Goal: Use online tool/utility: Utilize a website feature to perform a specific function

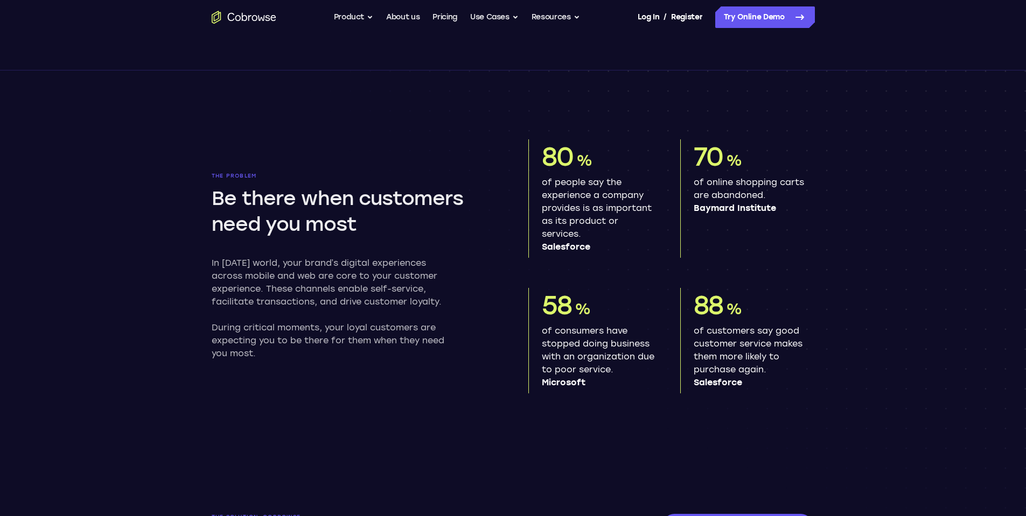
scroll to position [478, 0]
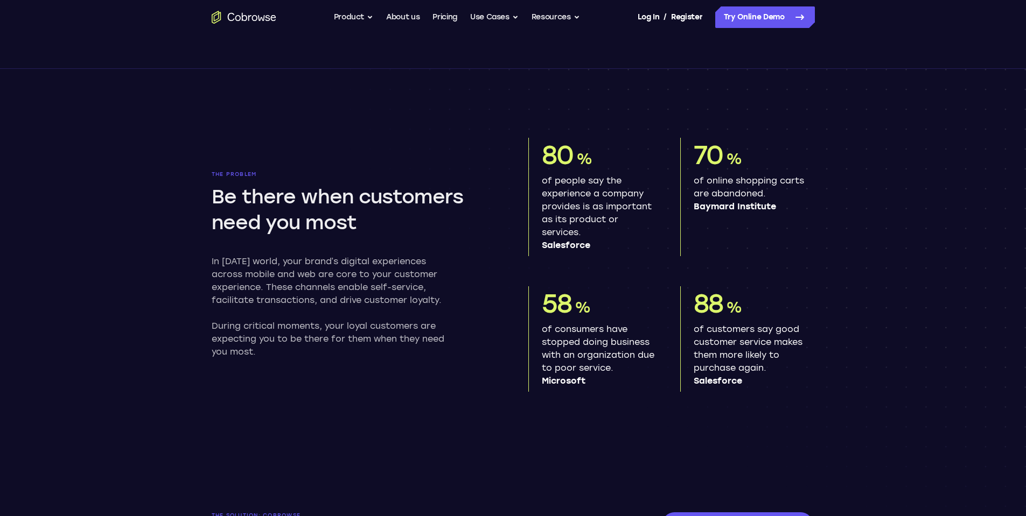
drag, startPoint x: 842, startPoint y: 396, endPoint x: 828, endPoint y: 387, distance: 17.5
click at [839, 395] on section "The problem Be there when customers need you most In today’s world, your brand’…" at bounding box center [513, 256] width 689 height 375
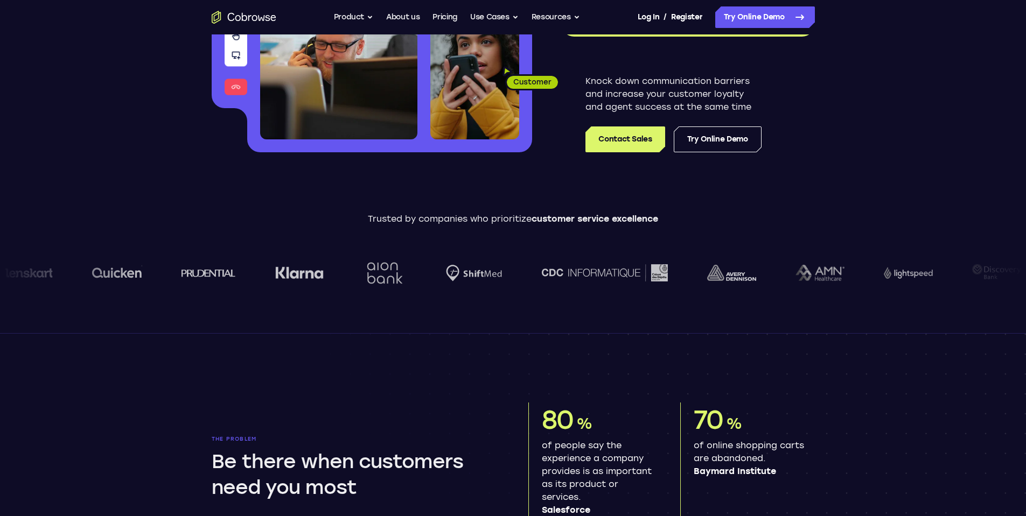
scroll to position [0, 0]
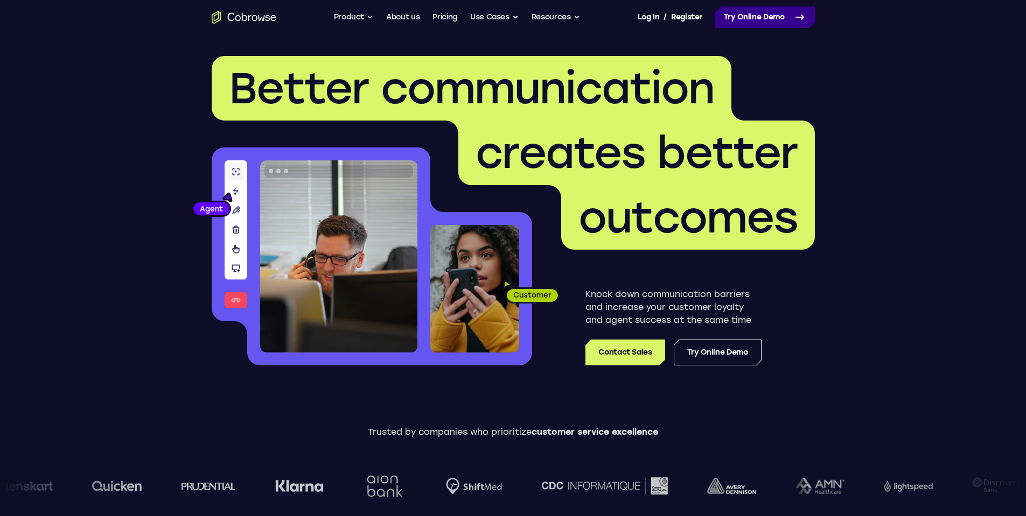
click at [753, 11] on link "Try Online Demo" at bounding box center [765, 17] width 100 height 22
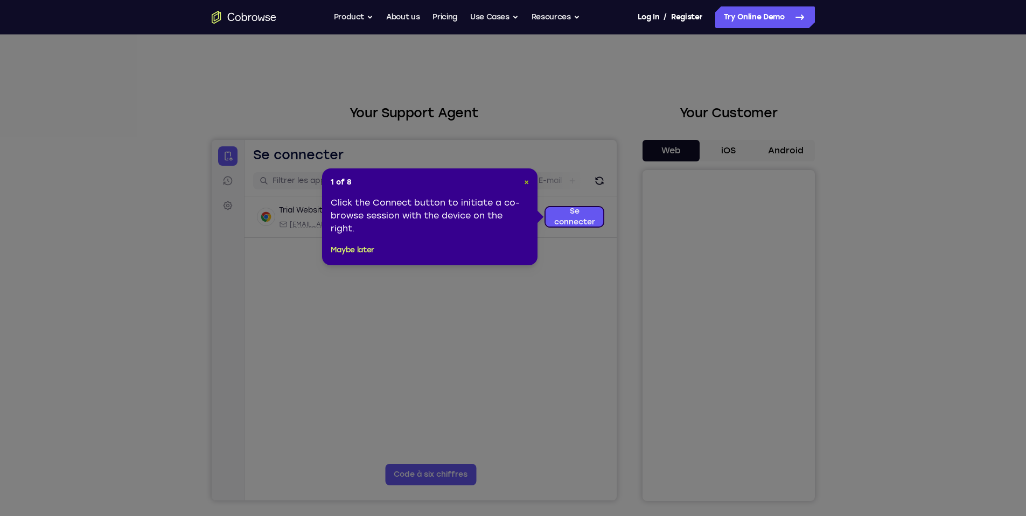
click at [524, 185] on span "×" at bounding box center [526, 182] width 5 height 9
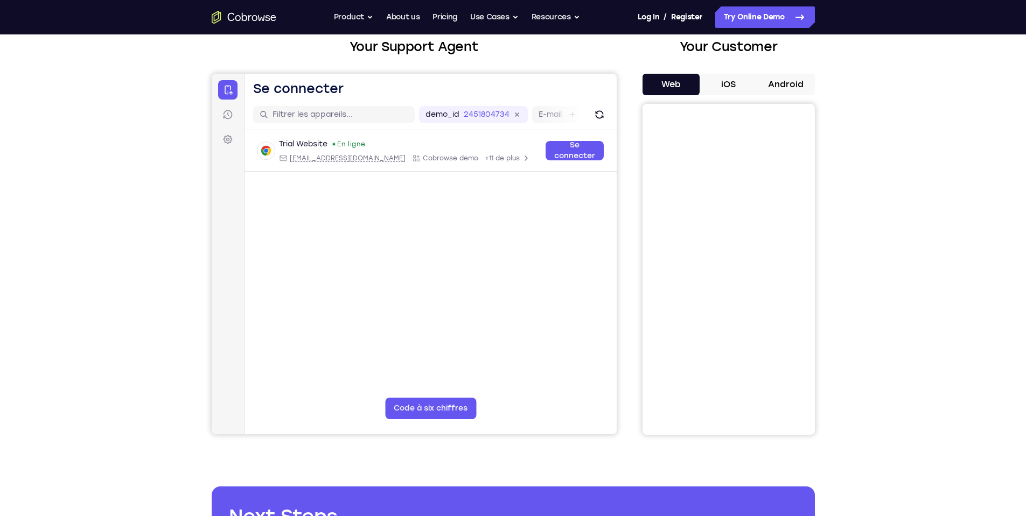
scroll to position [65, 0]
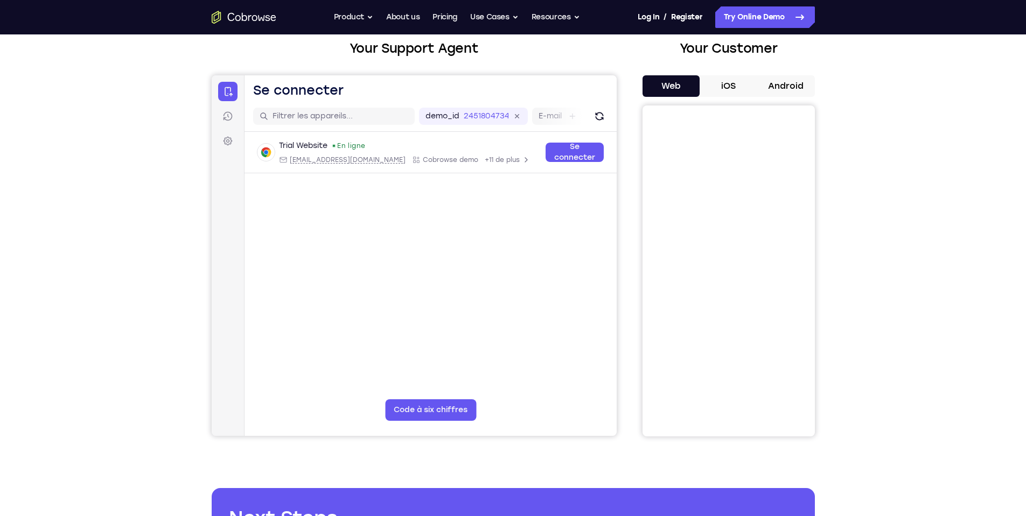
click at [740, 87] on button "iOS" at bounding box center [728, 86] width 58 height 22
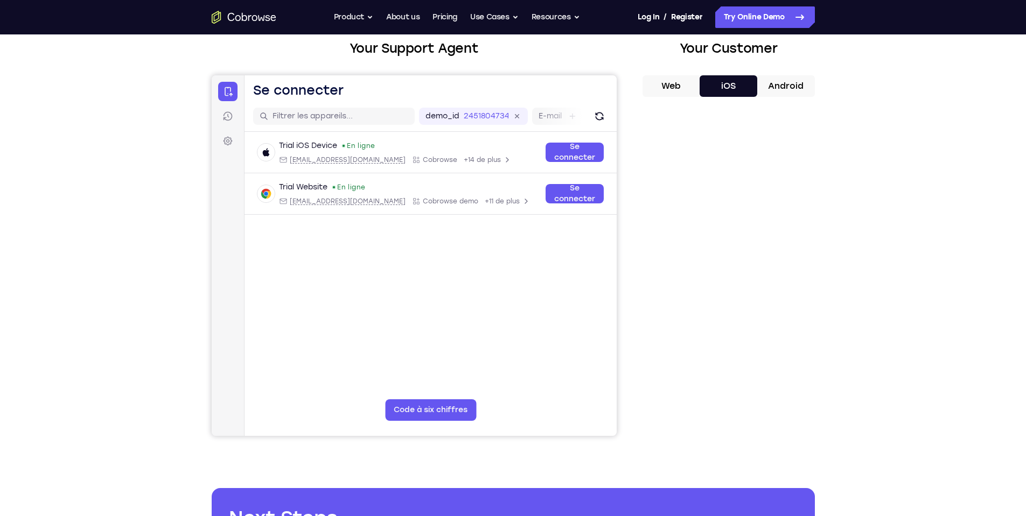
click at [702, 456] on div "Your Support Agent Your Customer Web iOS Android Next Steps We’d be happy to gi…" at bounding box center [513, 325] width 689 height 710
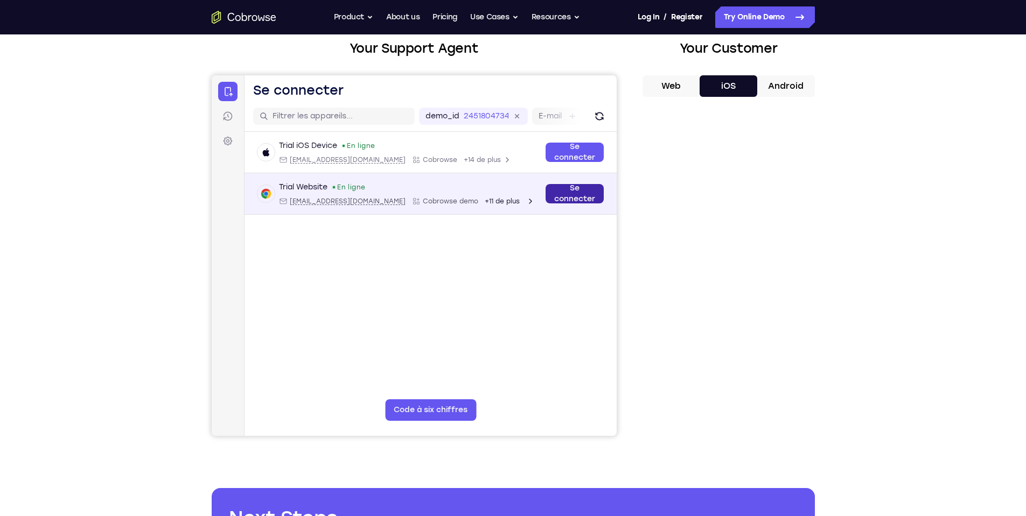
click at [557, 199] on link "Se connecter" at bounding box center [574, 193] width 58 height 19
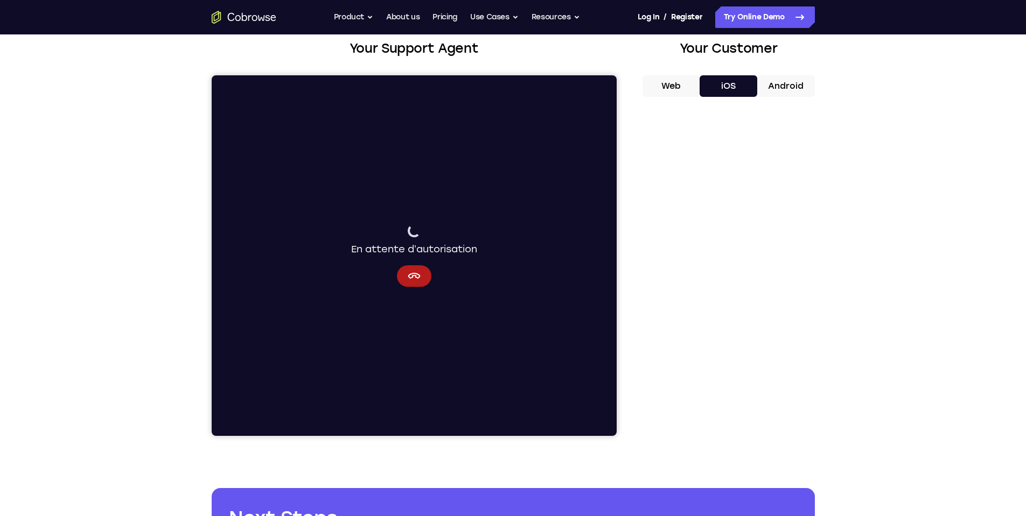
click at [687, 92] on button "Web" at bounding box center [671, 86] width 58 height 22
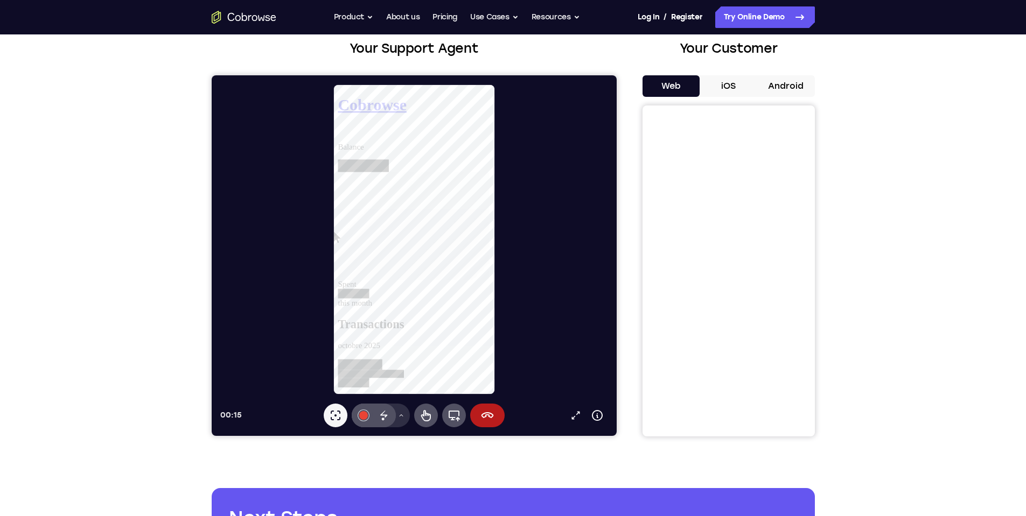
click at [397, 415] on icon at bounding box center [400, 415] width 6 height 6
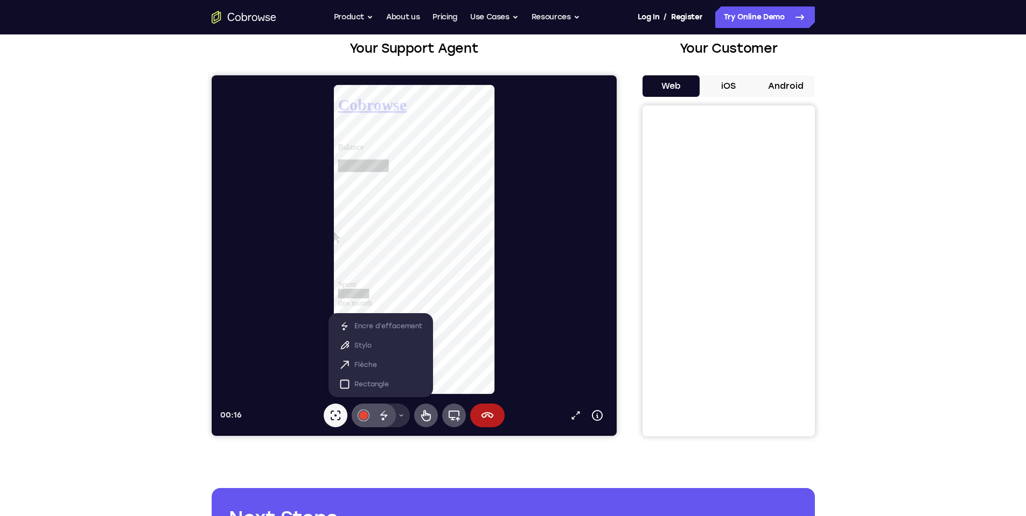
click at [397, 415] on icon at bounding box center [400, 415] width 6 height 6
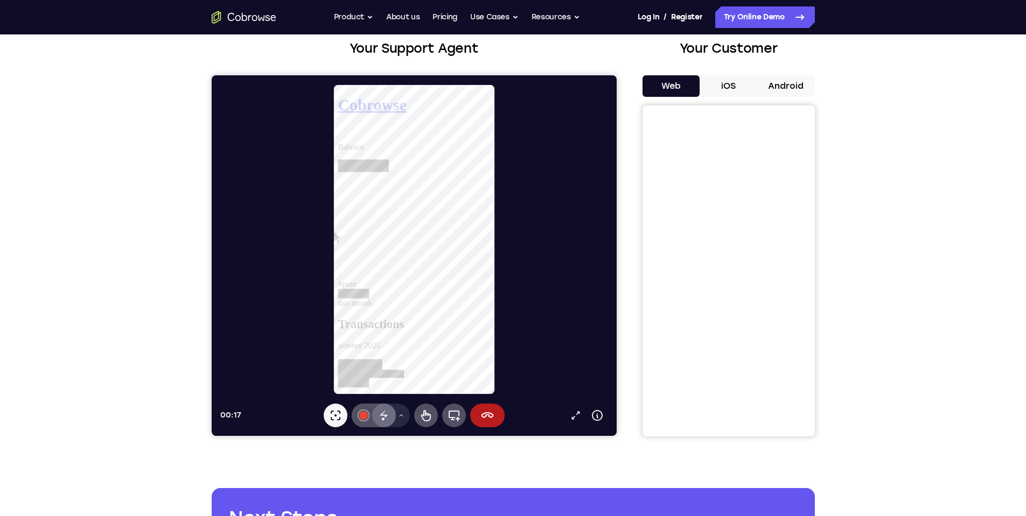
click at [376, 422] on div "Encre d’effacement" at bounding box center [384, 416] width 24 height 24
click at [400, 419] on button "Menu d’outils de dessin" at bounding box center [400, 416] width 17 height 24
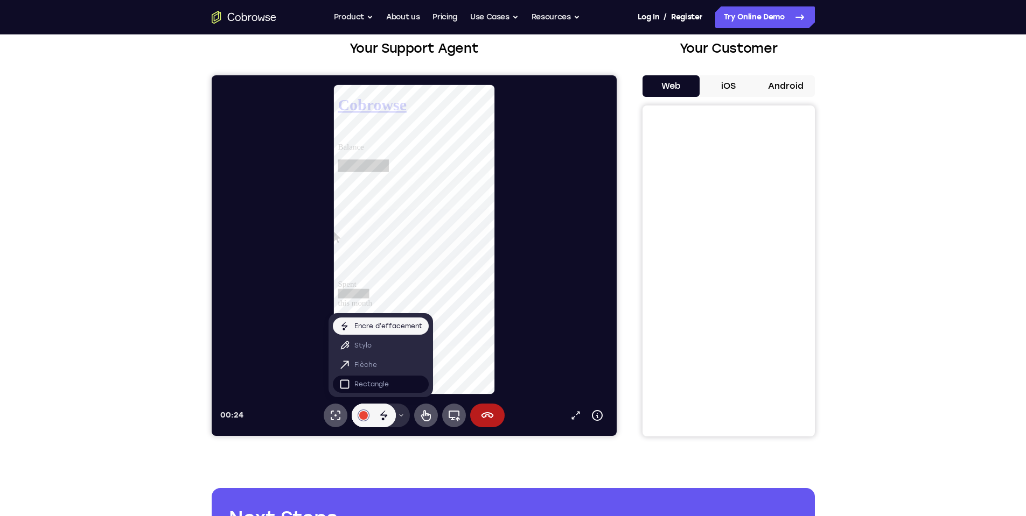
click at [380, 389] on p "Rectangle" at bounding box center [371, 384] width 34 height 11
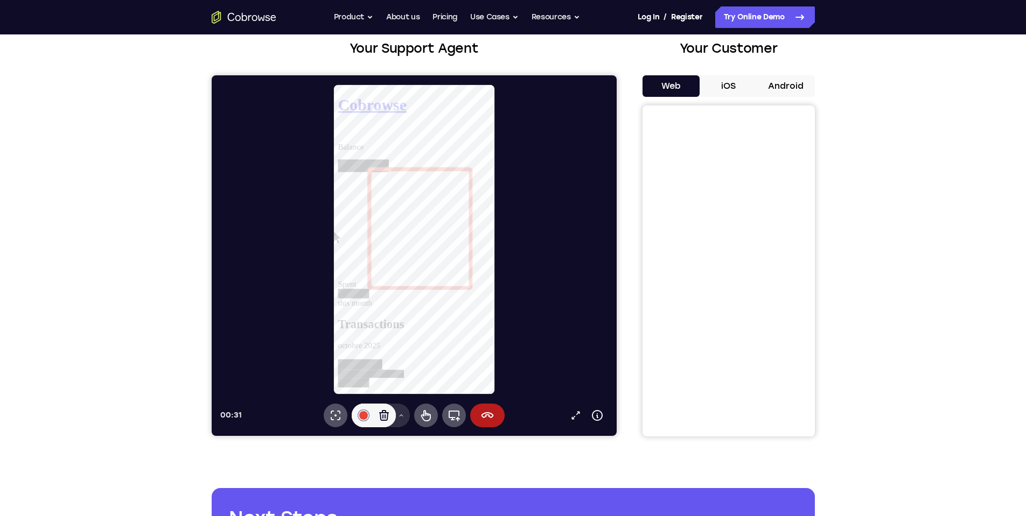
click at [398, 417] on icon at bounding box center [400, 415] width 6 height 6
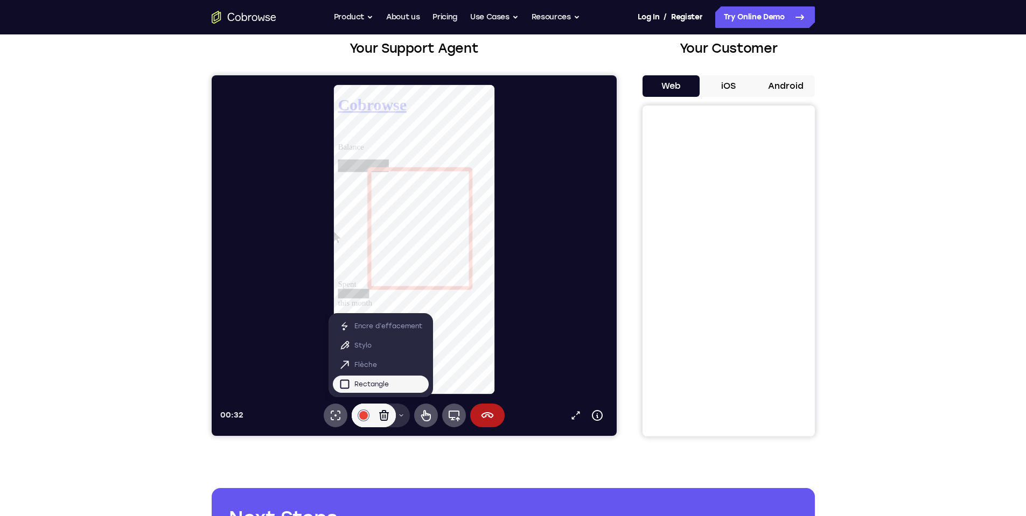
click at [398, 417] on icon at bounding box center [400, 415] width 6 height 6
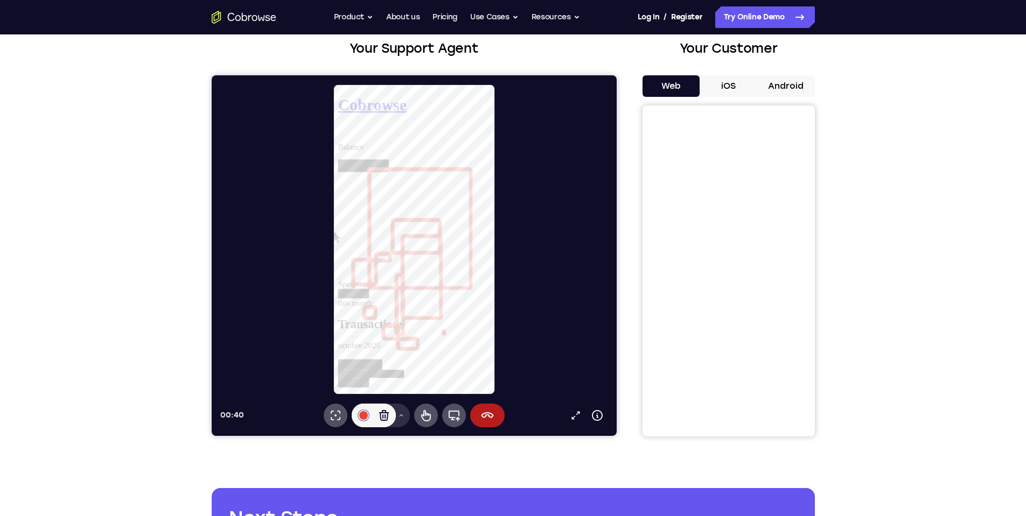
click at [404, 418] on button "Menu d’outils de dessin" at bounding box center [400, 416] width 17 height 24
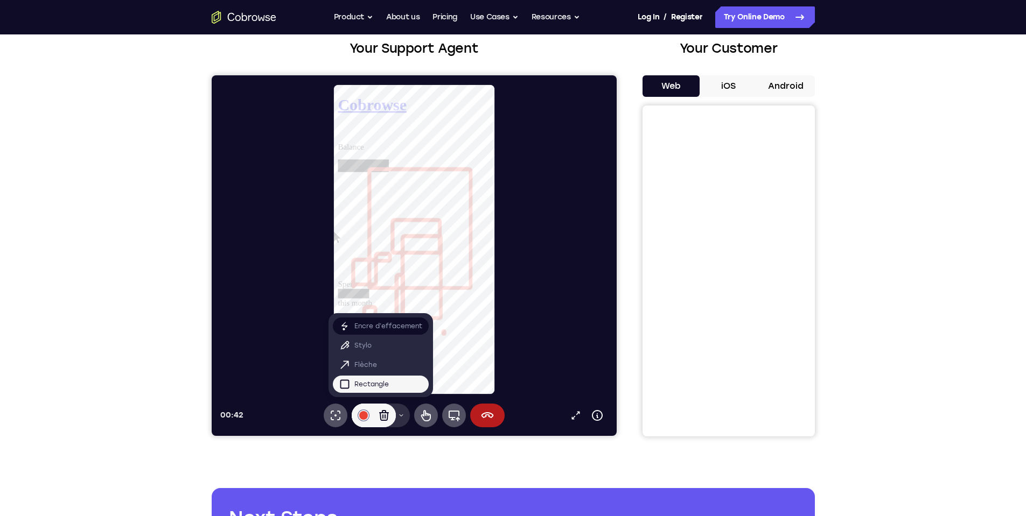
click at [372, 329] on p "Encre d’effacement" at bounding box center [388, 326] width 68 height 11
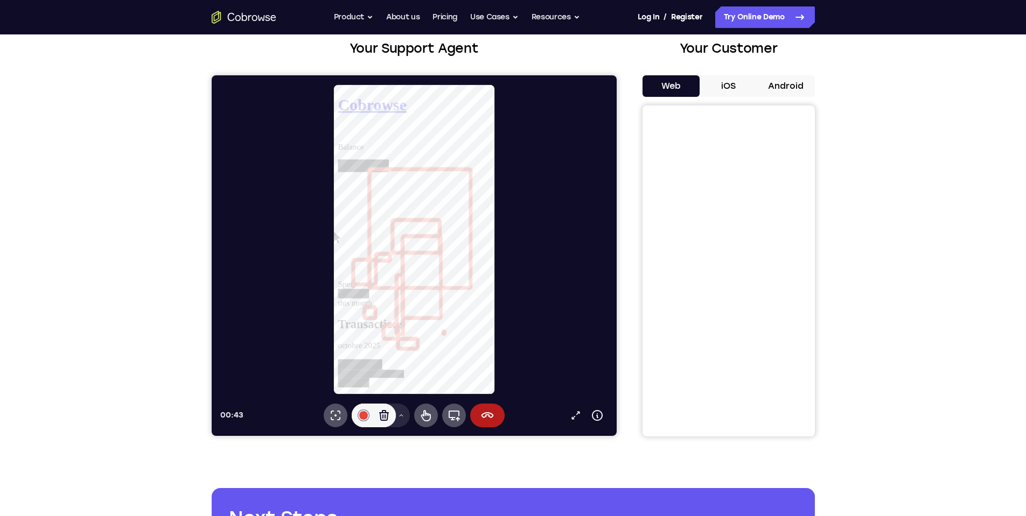
click at [383, 271] on div at bounding box center [418, 239] width 396 height 311
click at [386, 415] on icon at bounding box center [383, 415] width 13 height 13
click at [386, 415] on icon at bounding box center [383, 414] width 7 height 7
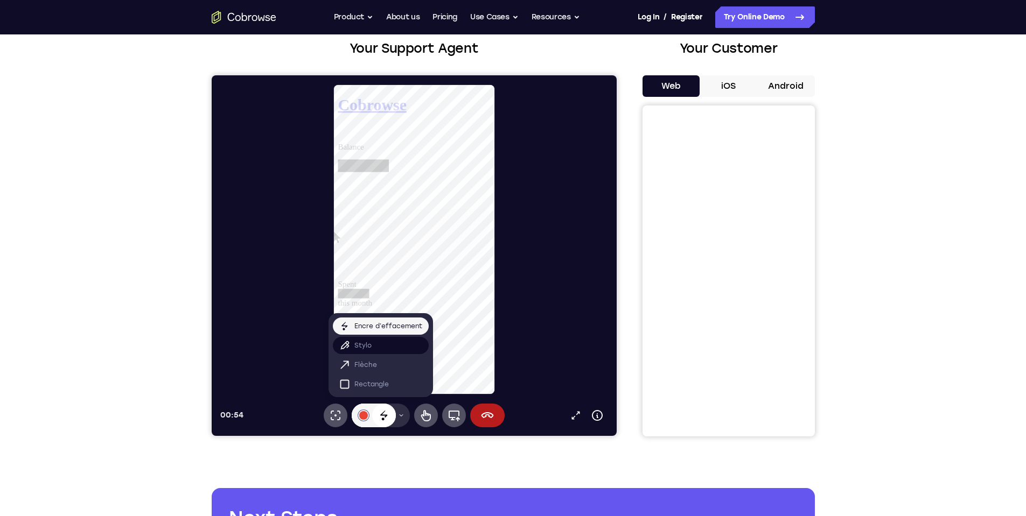
click at [395, 351] on button "Stylo" at bounding box center [380, 345] width 96 height 17
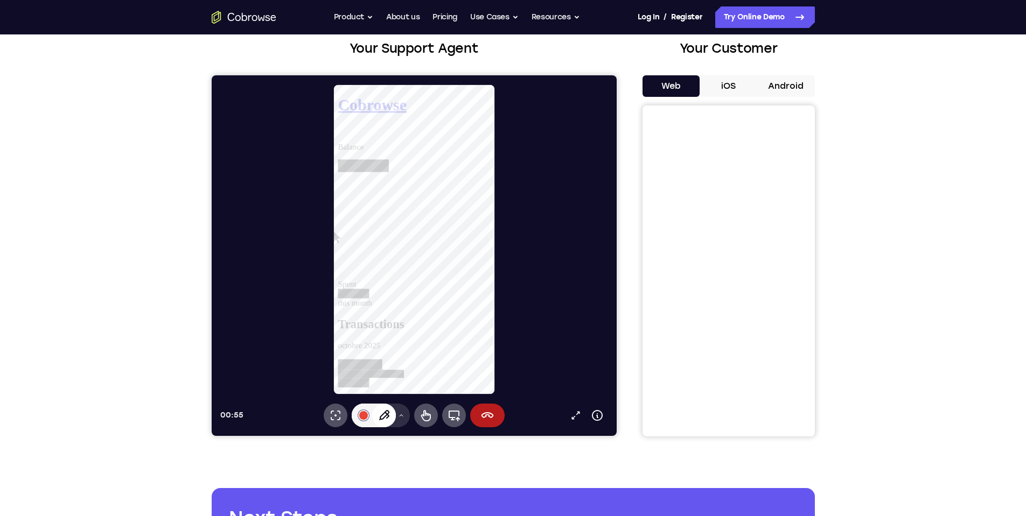
click at [565, 282] on div at bounding box center [418, 239] width 396 height 311
click at [402, 418] on icon at bounding box center [400, 415] width 6 height 6
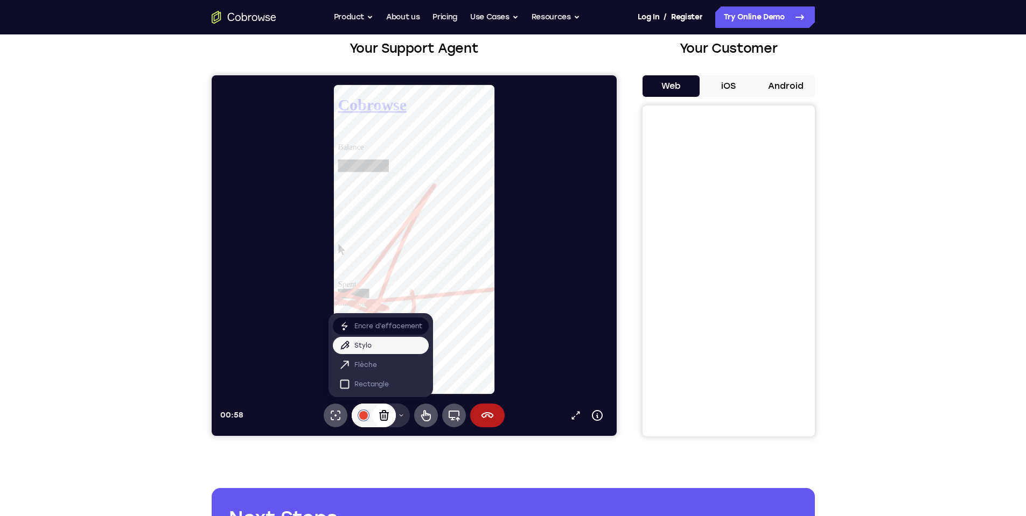
click at [401, 329] on p "Encre d’effacement" at bounding box center [388, 326] width 68 height 11
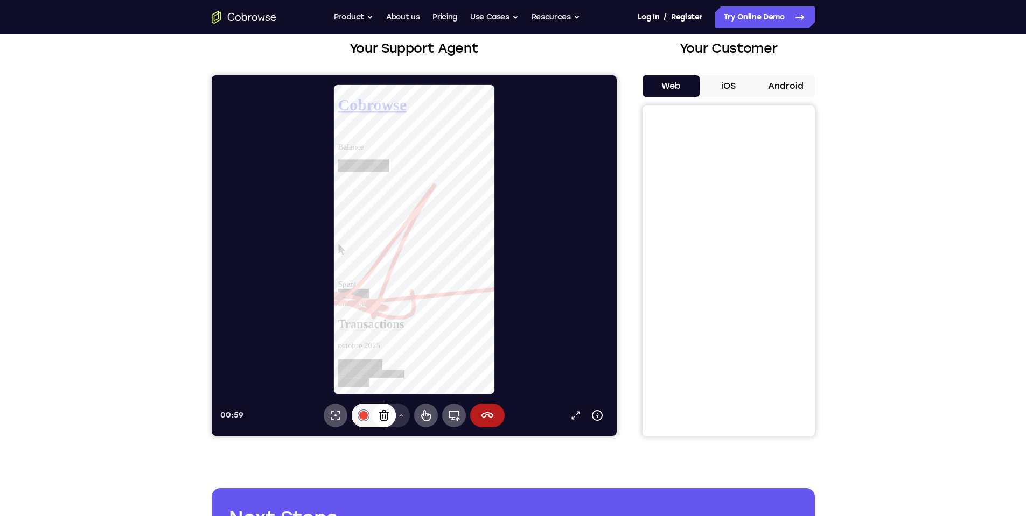
click at [549, 206] on div at bounding box center [418, 239] width 396 height 311
click at [401, 418] on icon at bounding box center [400, 415] width 6 height 6
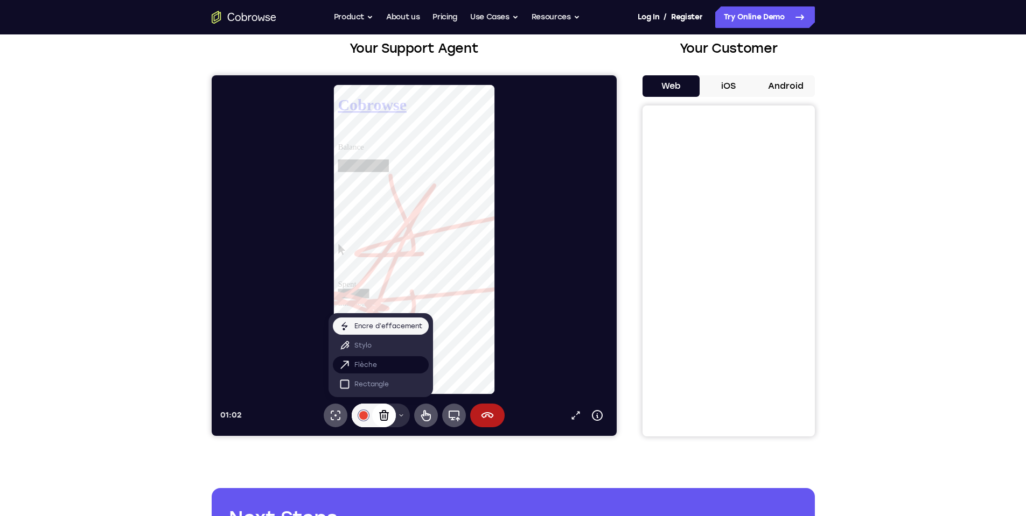
click at [397, 369] on button "Flèche" at bounding box center [380, 364] width 96 height 17
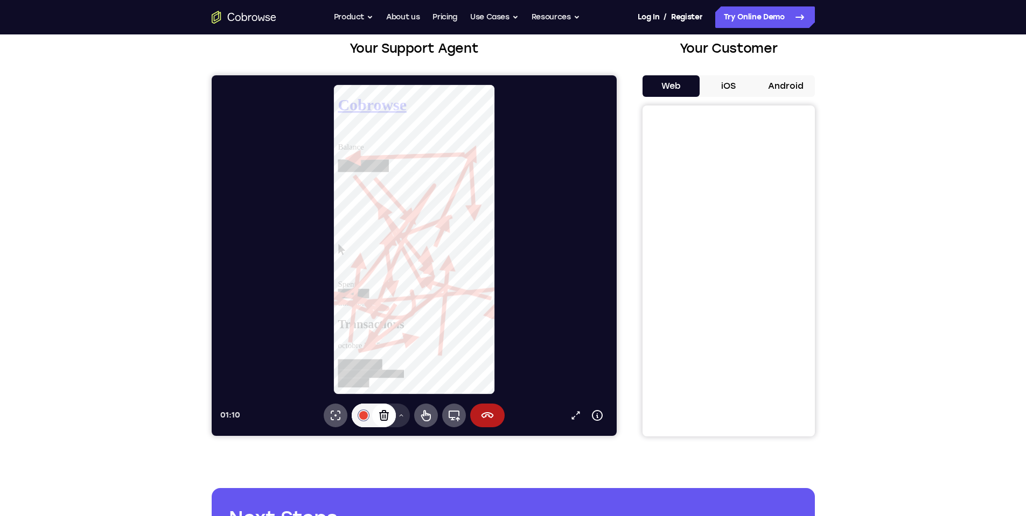
click at [386, 416] on icon at bounding box center [384, 415] width 10 height 11
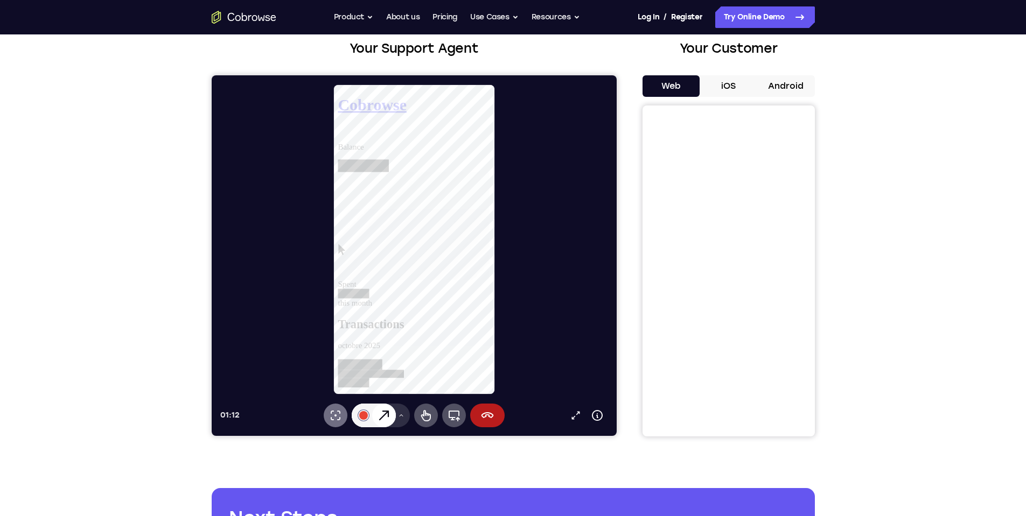
click at [335, 412] on icon at bounding box center [334, 415] width 13 height 13
click at [429, 409] on icon at bounding box center [425, 415] width 13 height 13
click at [376, 389] on div at bounding box center [373, 393] width 71 height 9
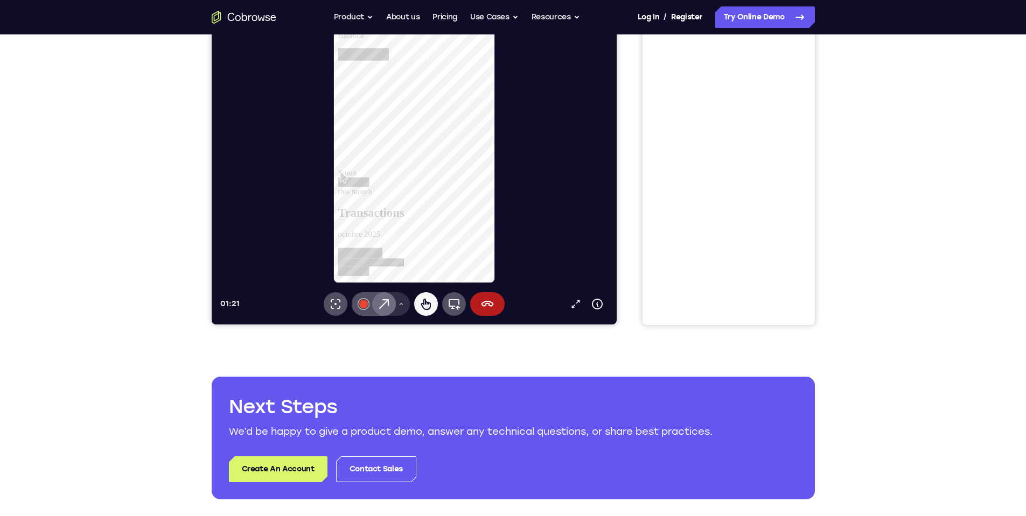
scroll to position [134, 0]
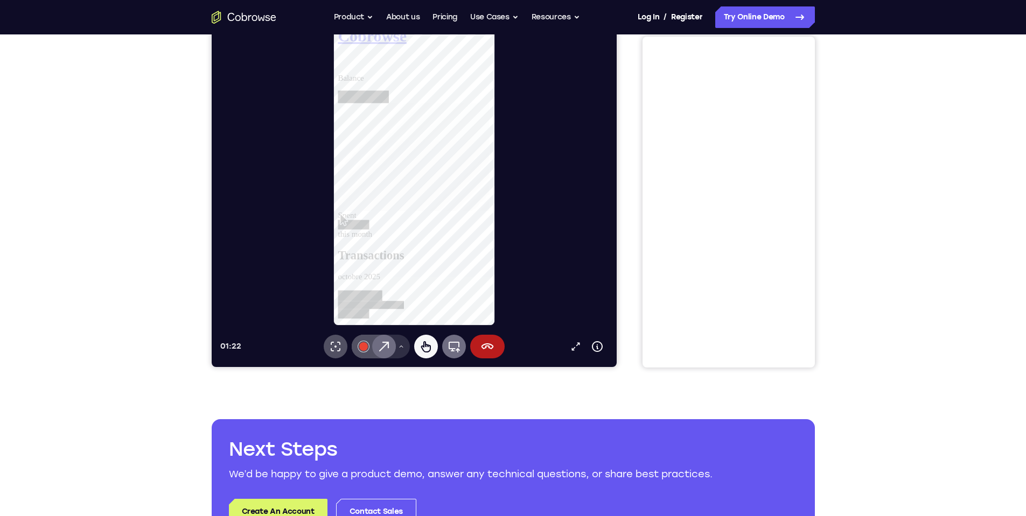
click at [458, 349] on icon at bounding box center [453, 346] width 13 height 13
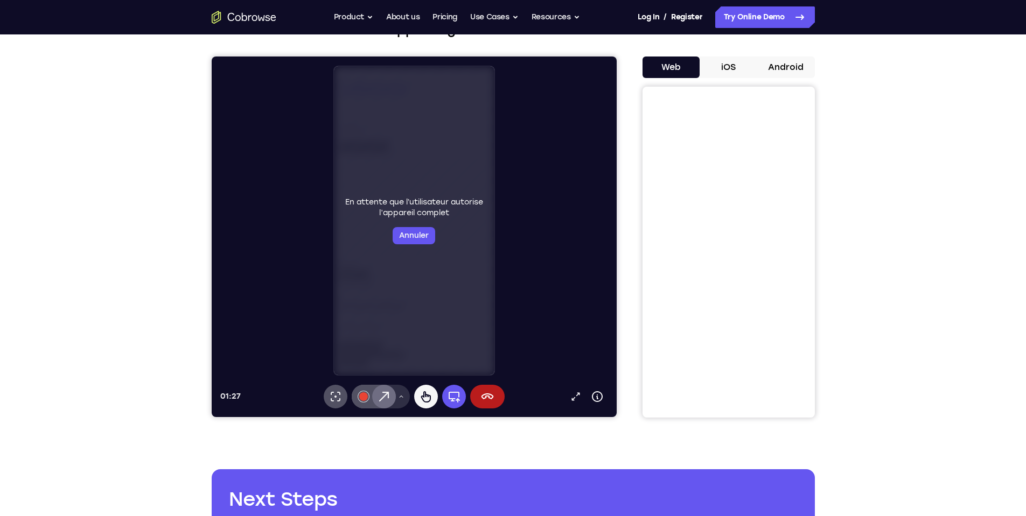
scroll to position [0, 0]
